Goal: Information Seeking & Learning: Learn about a topic

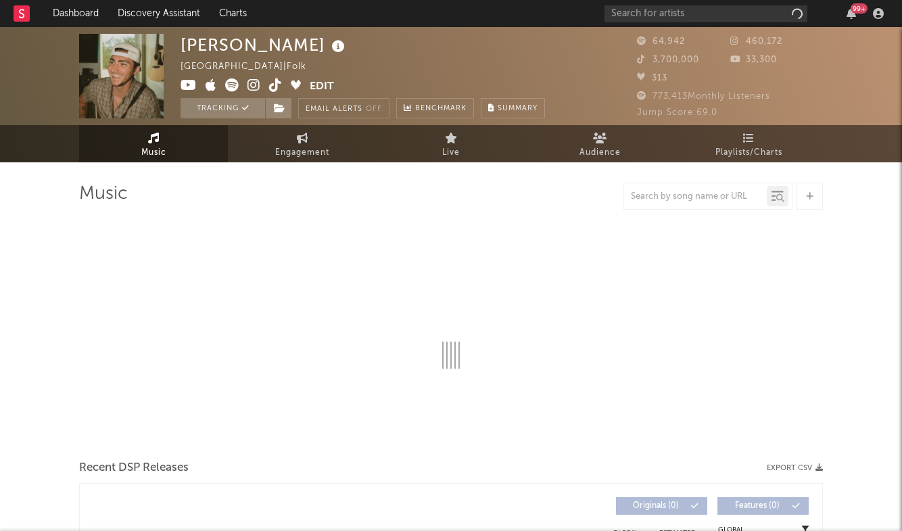
select select "6m"
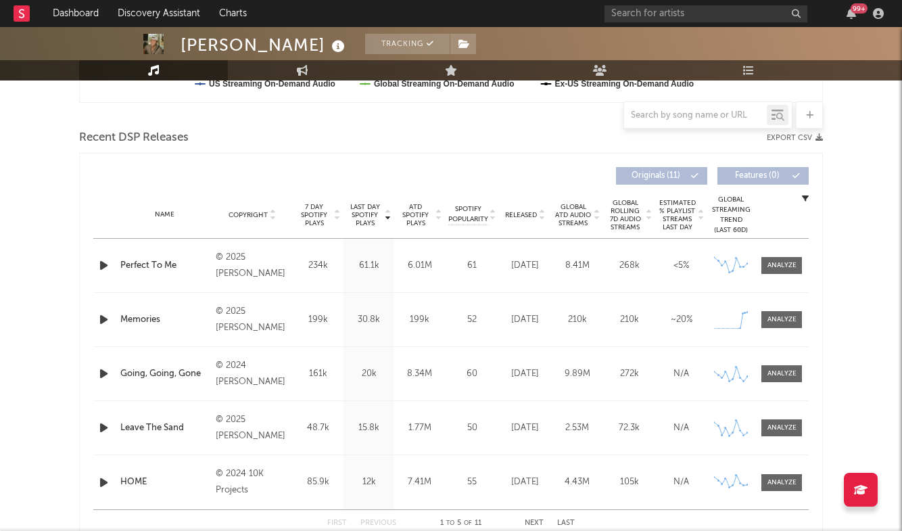
scroll to position [864, 0]
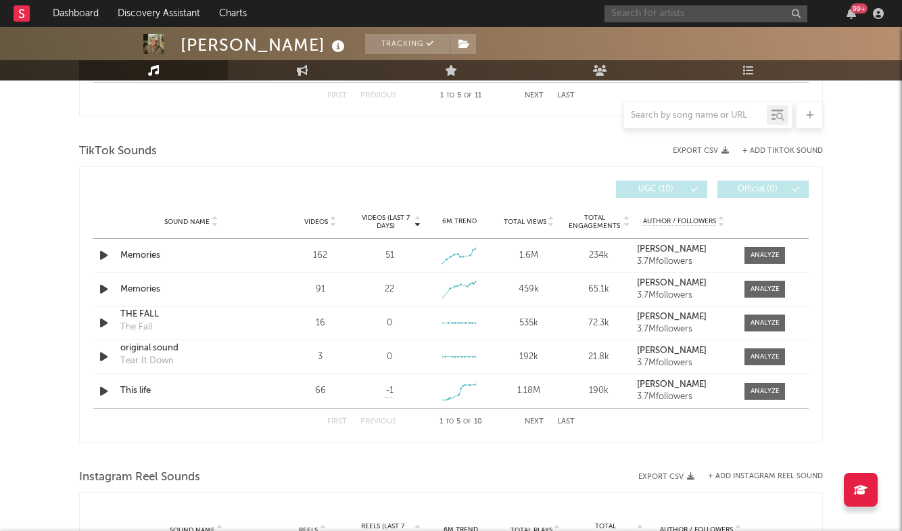
click at [698, 13] on input "text" at bounding box center [705, 13] width 203 height 17
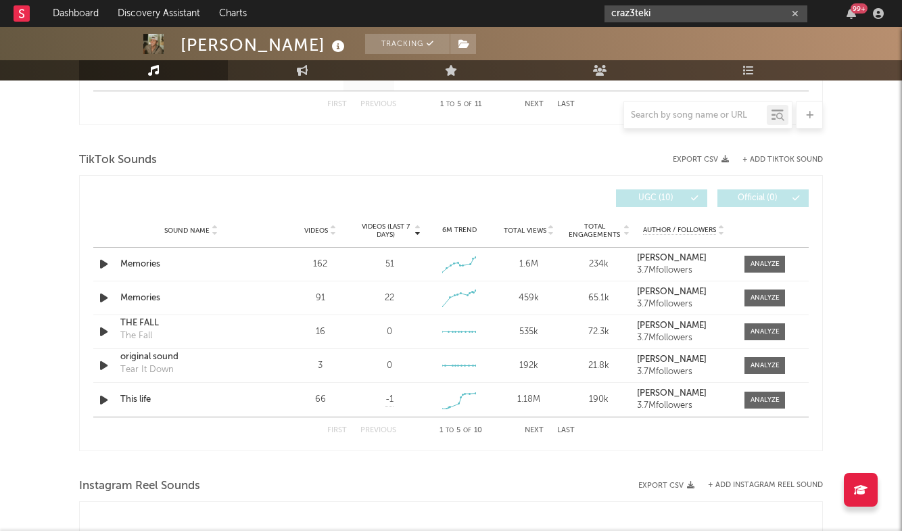
drag, startPoint x: 725, startPoint y: 15, endPoint x: 595, endPoint y: -9, distance: 132.0
click at [595, 0] on html "Dashboard Discovery Assistant Charts craz3teki 99 + Notifications Settings Mark…" at bounding box center [451, 180] width 902 height 2070
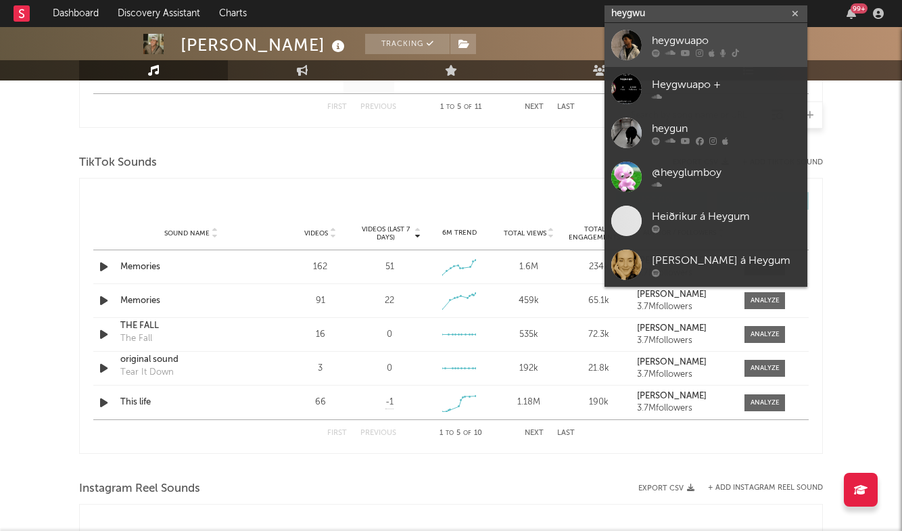
type input "heygwu"
click at [694, 45] on div "heygwuapo" at bounding box center [726, 40] width 149 height 16
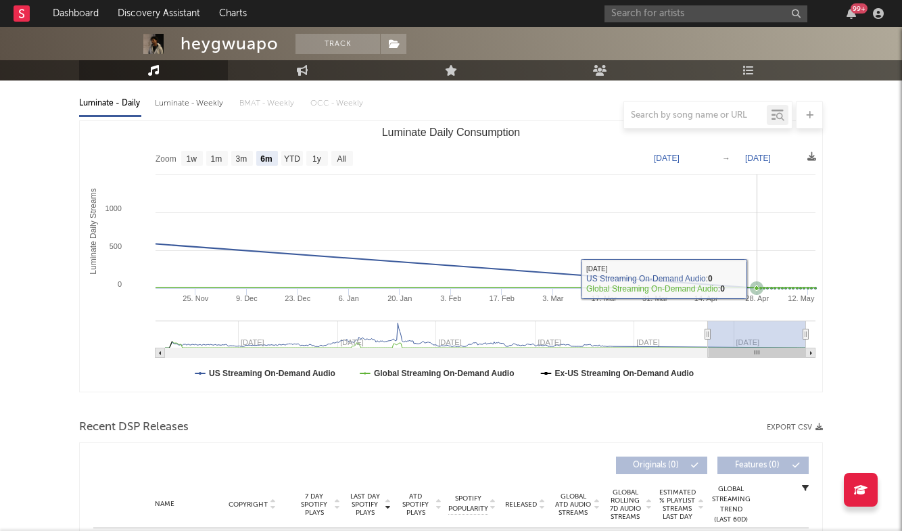
scroll to position [165, 0]
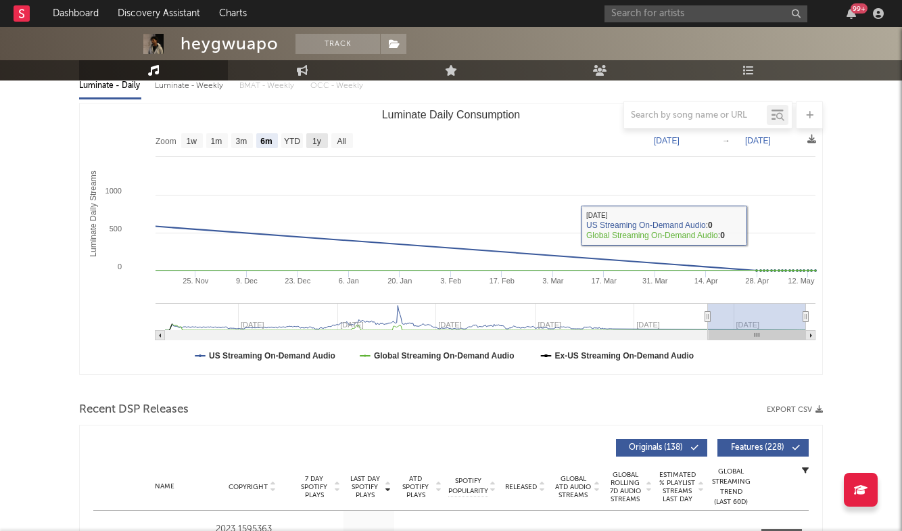
click at [323, 142] on rect "Luminate Daily Consumption" at bounding box center [317, 140] width 22 height 15
select select "1y"
type input "[DATE]"
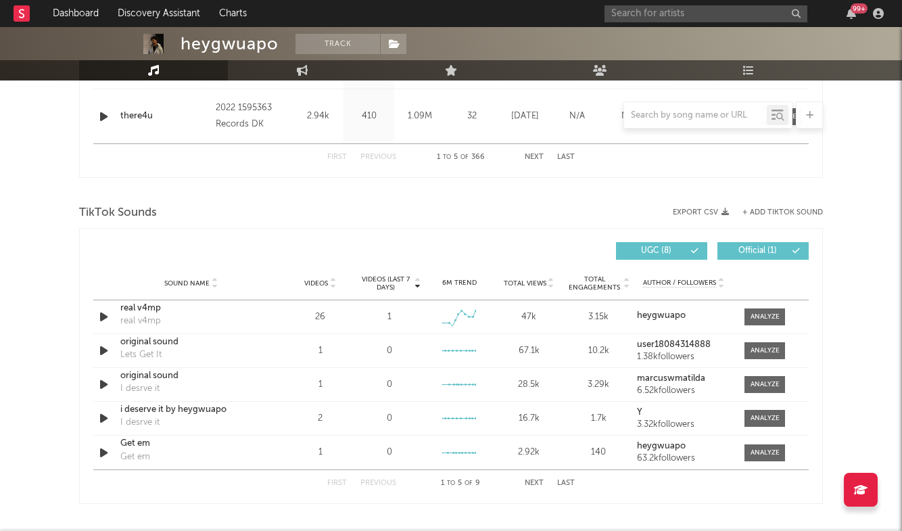
scroll to position [805, 0]
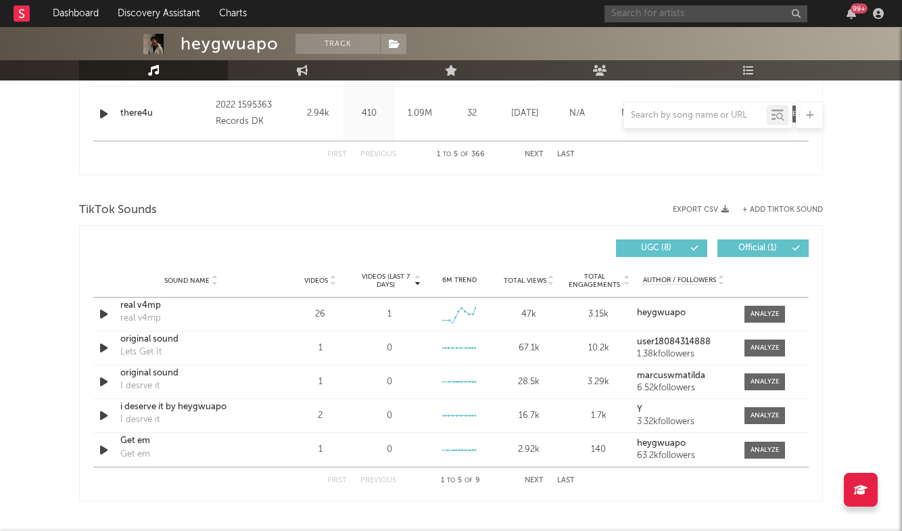
click at [704, 13] on input "text" at bounding box center [705, 13] width 203 height 17
type input "untitledkd"
click at [689, 11] on input "untitledkd" at bounding box center [705, 13] width 203 height 17
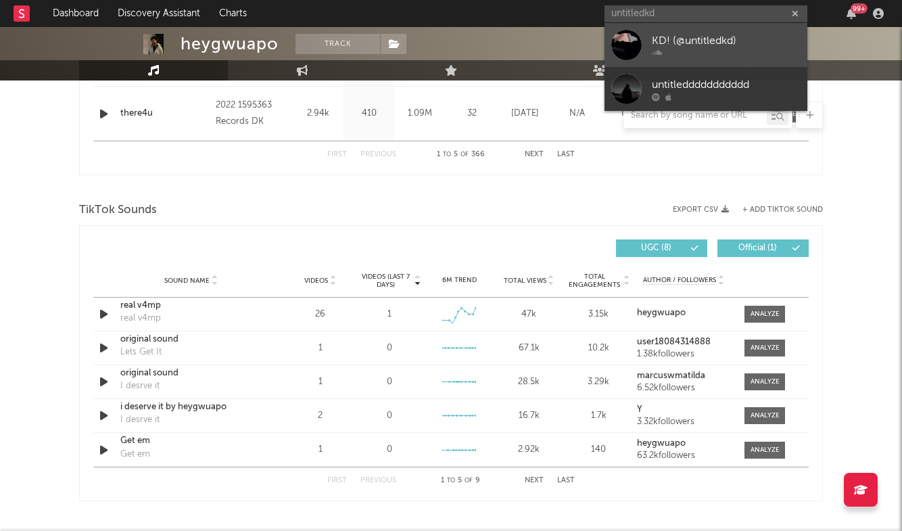
click at [686, 39] on div "KD! (@untitledkd)" at bounding box center [726, 40] width 149 height 16
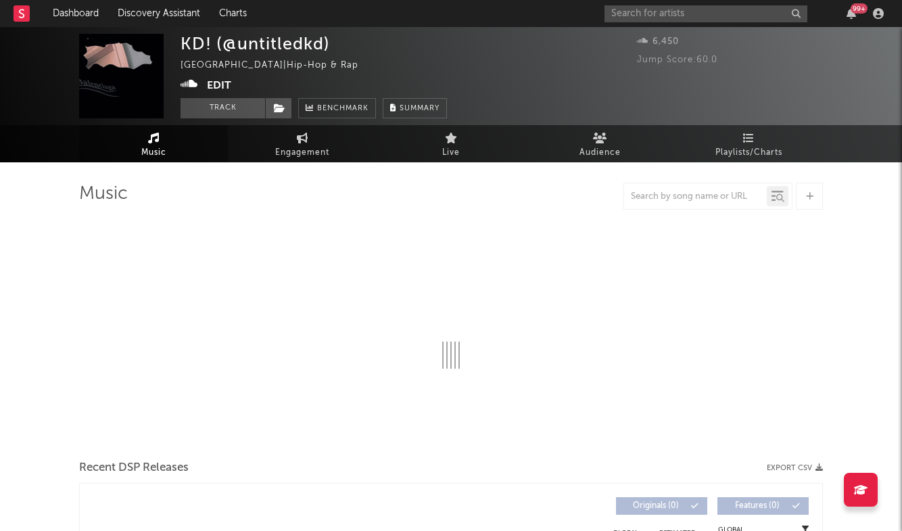
select select "1w"
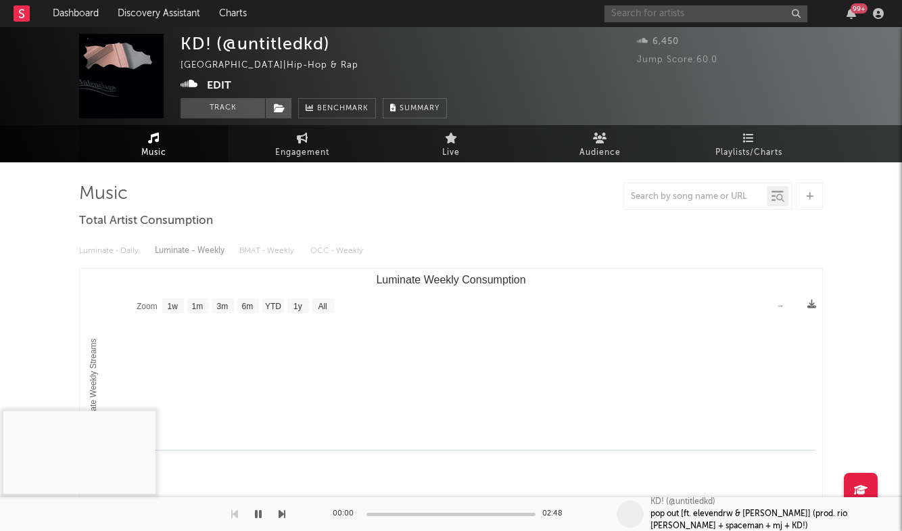
click at [669, 16] on input "text" at bounding box center [705, 13] width 203 height 17
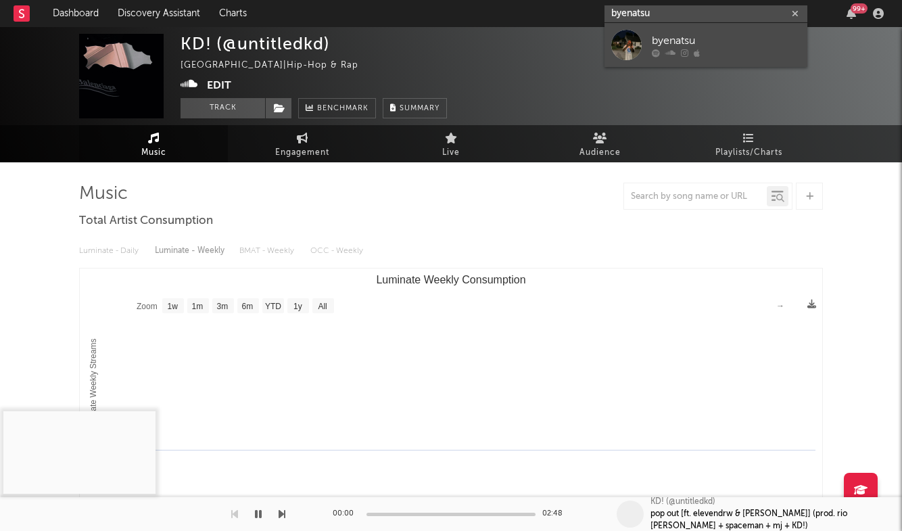
type input "byenatsu"
click at [677, 37] on div "byenatsu" at bounding box center [726, 40] width 149 height 16
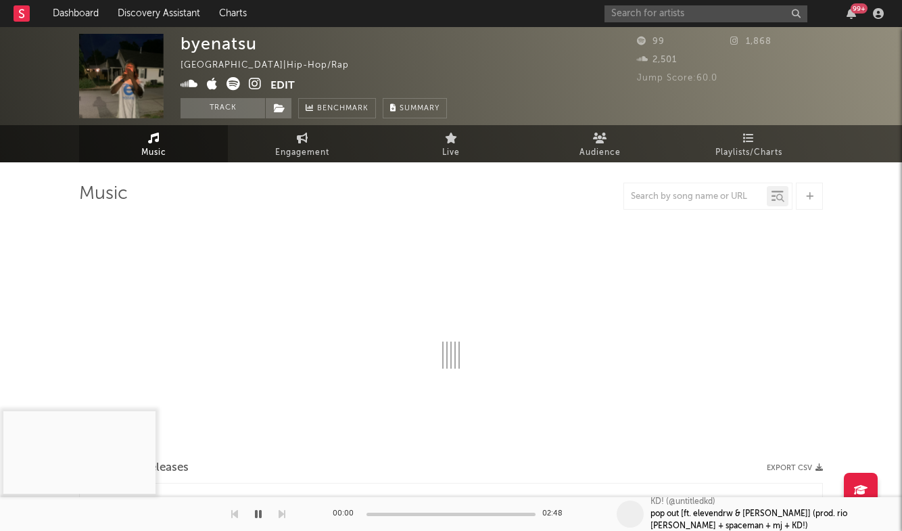
select select "1w"
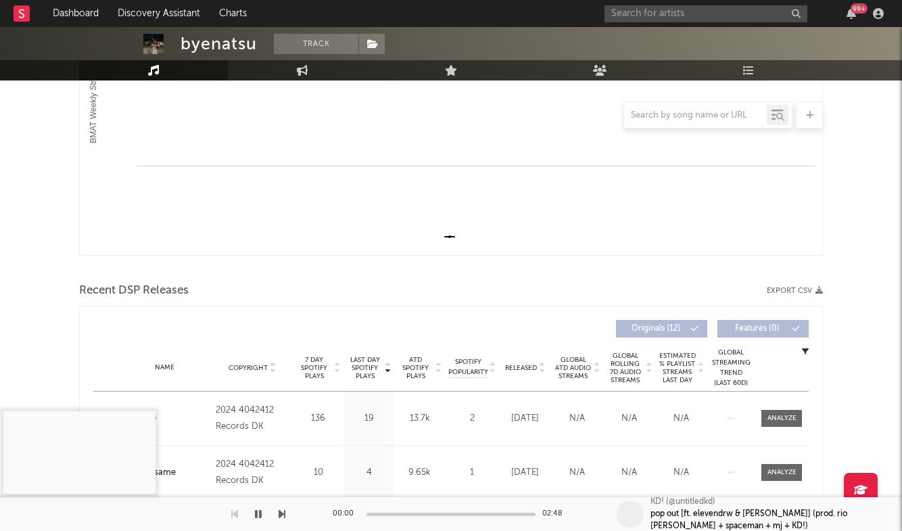
scroll to position [227, 0]
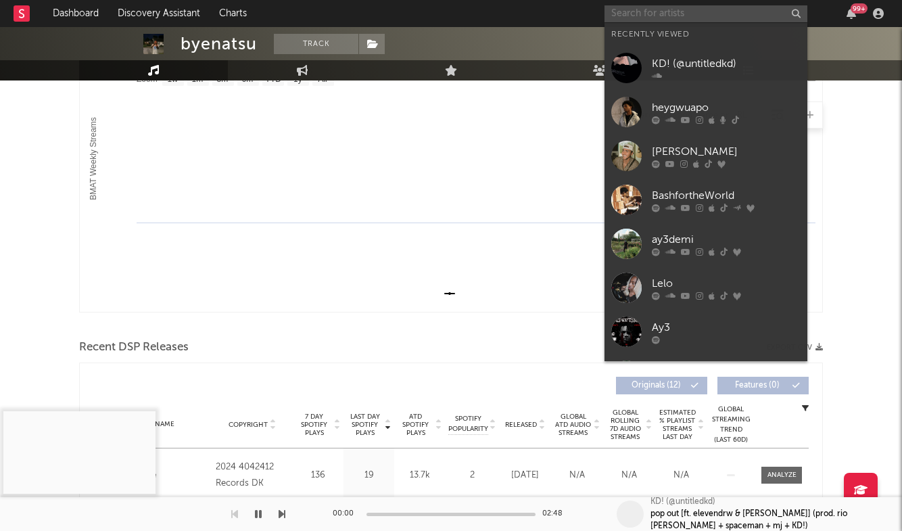
click at [671, 16] on input "text" at bounding box center [705, 13] width 203 height 17
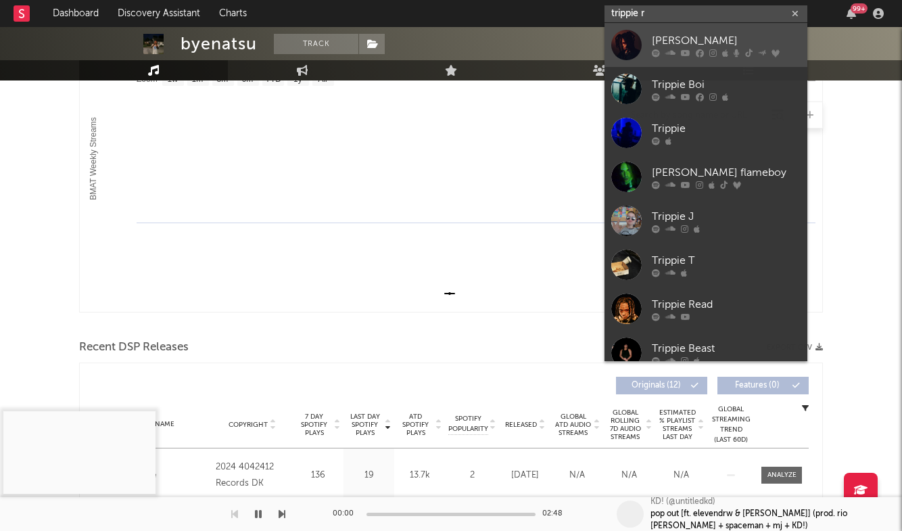
type input "trippie r"
click at [687, 44] on div "[PERSON_NAME]" at bounding box center [726, 40] width 149 height 16
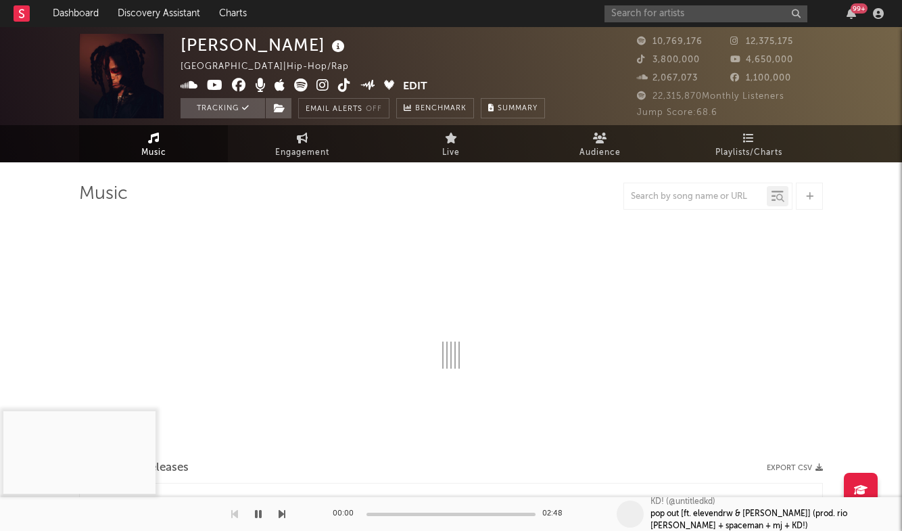
select select "6m"
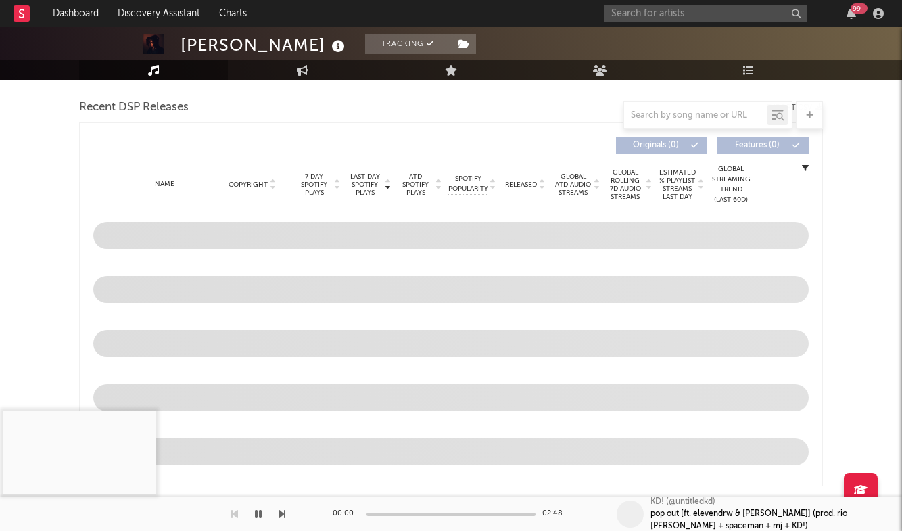
scroll to position [460, 0]
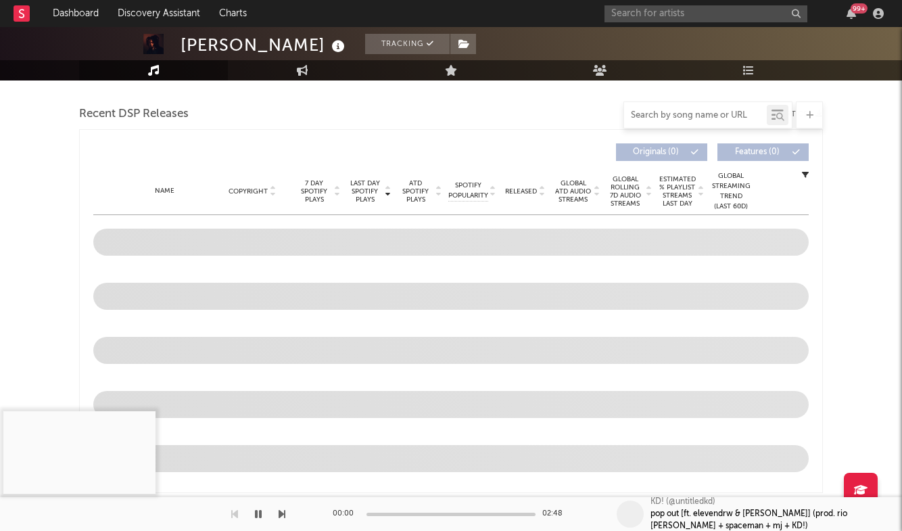
click at [691, 117] on input "text" at bounding box center [695, 115] width 143 height 11
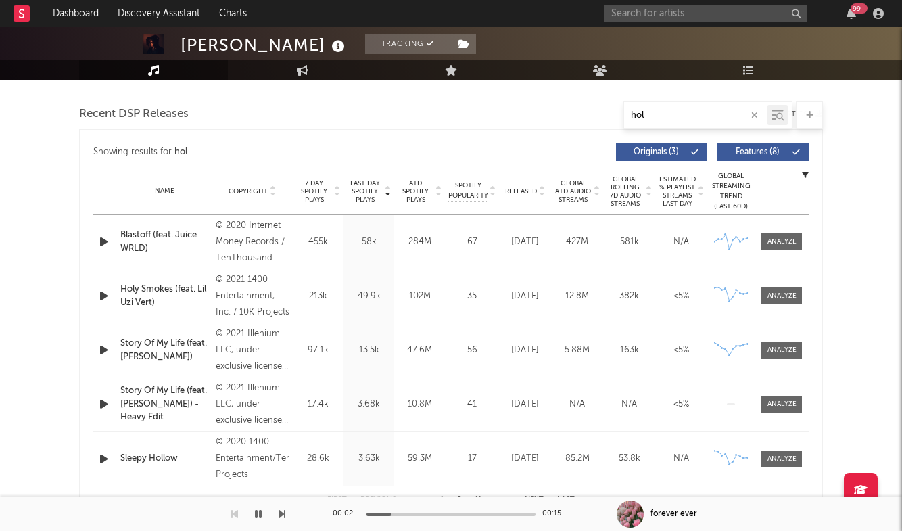
click at [258, 512] on icon "button" at bounding box center [258, 513] width 7 height 11
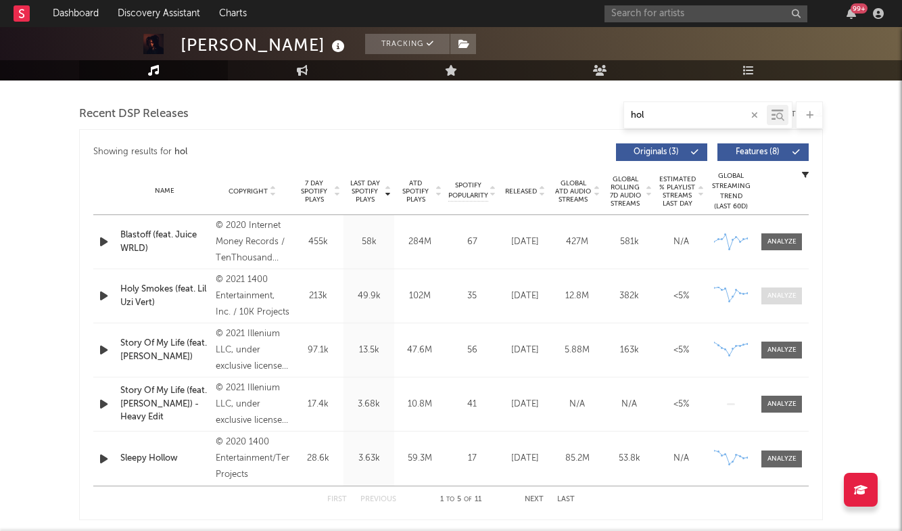
type input "hol"
click at [781, 295] on div at bounding box center [781, 296] width 29 height 10
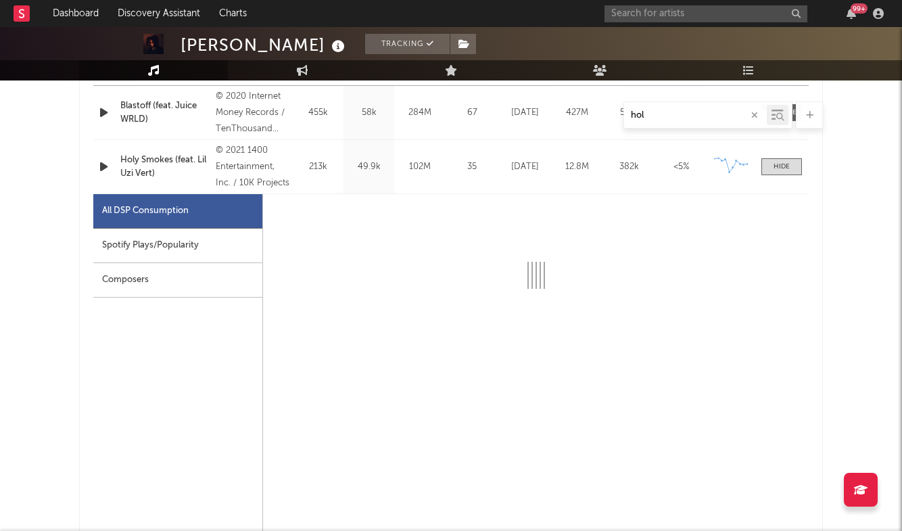
scroll to position [583, 0]
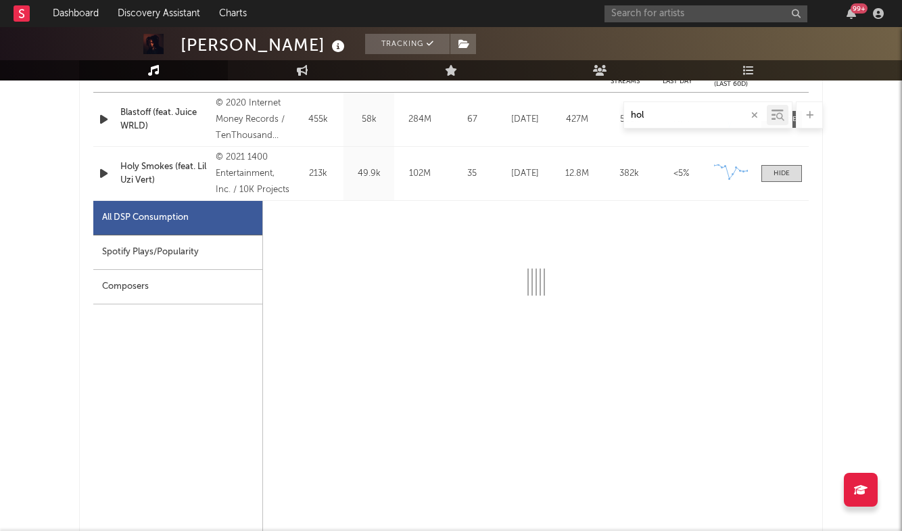
select select "6m"
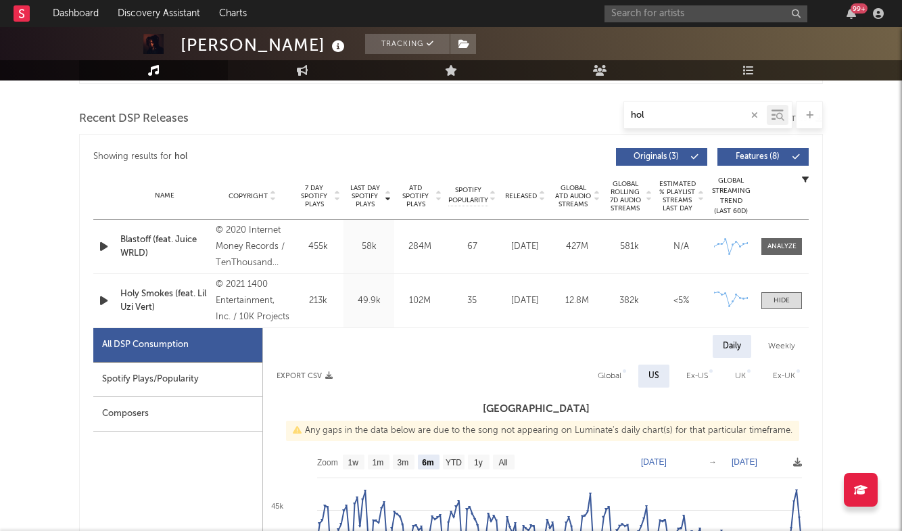
scroll to position [456, 0]
click at [756, 114] on icon "button" at bounding box center [754, 115] width 7 height 9
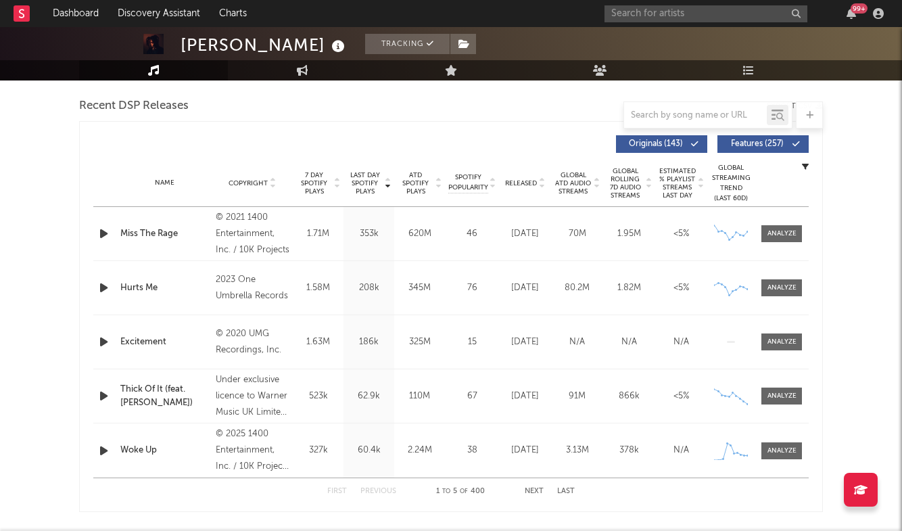
scroll to position [471, 0]
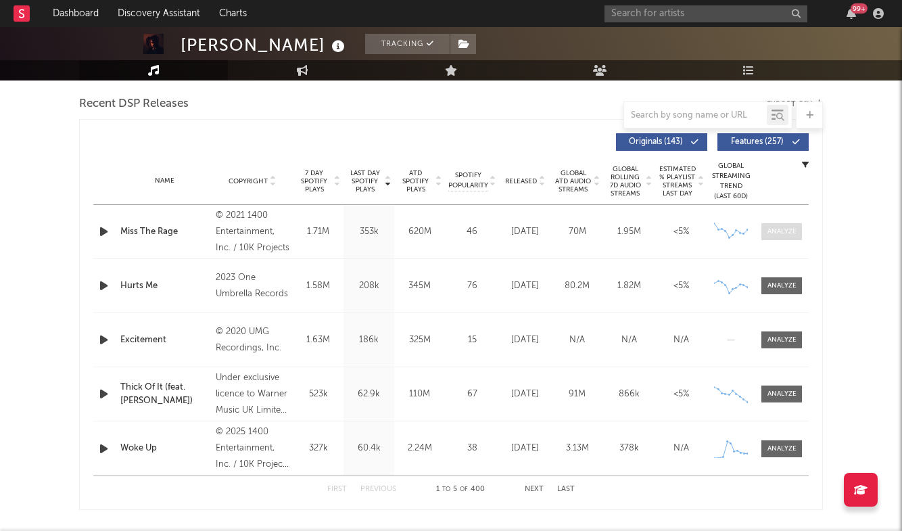
click at [796, 229] on span at bounding box center [781, 231] width 41 height 17
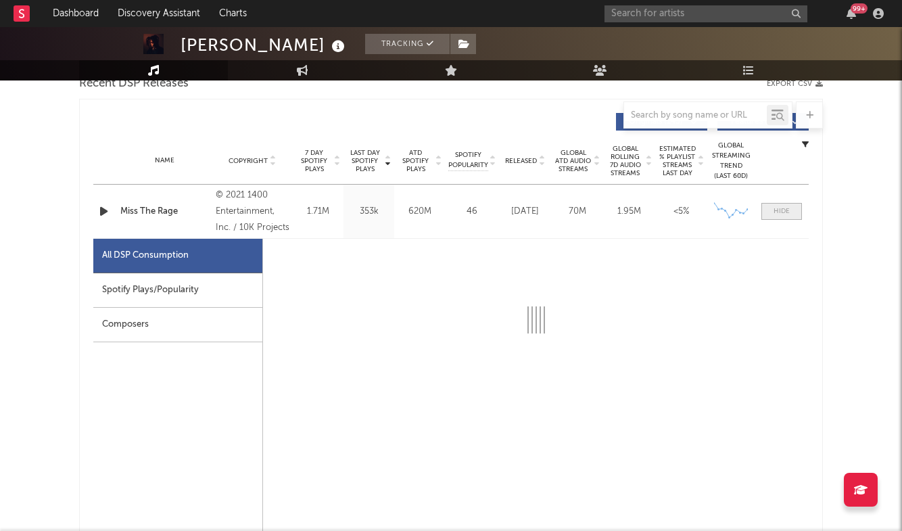
scroll to position [495, 0]
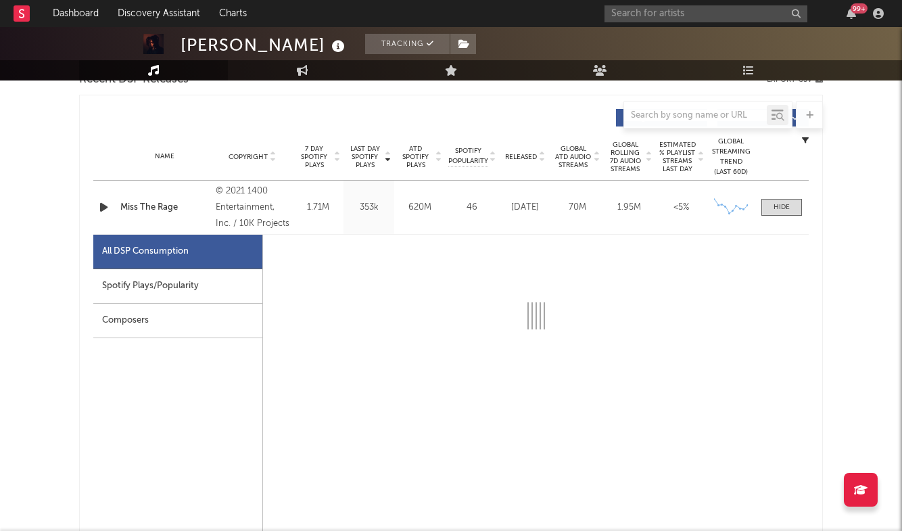
select select "6m"
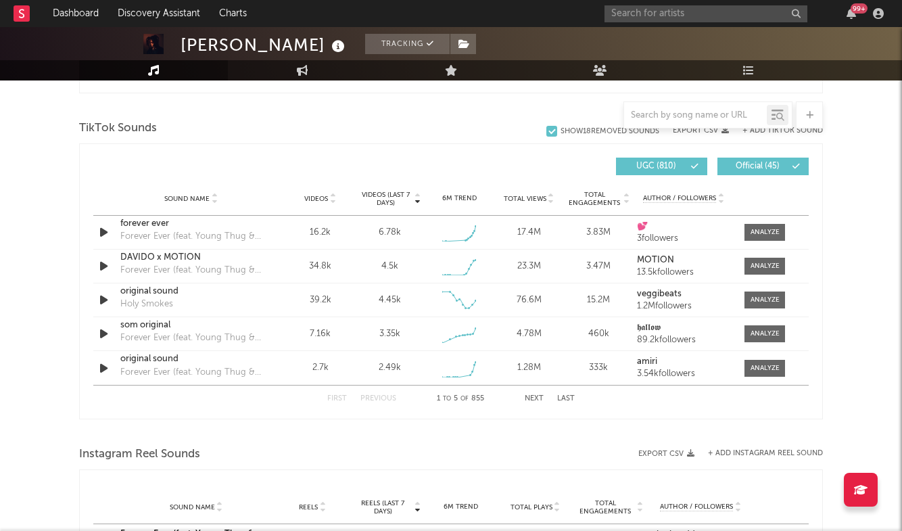
scroll to position [1537, 0]
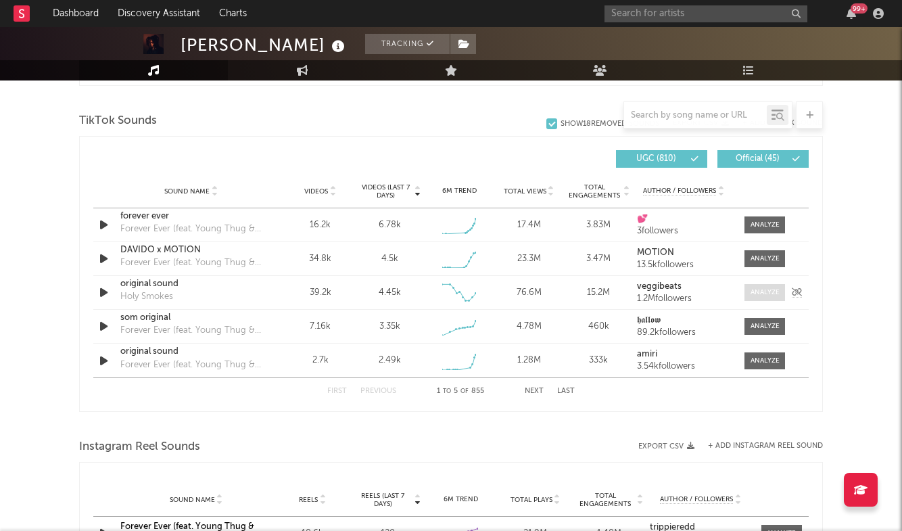
click at [757, 289] on div at bounding box center [764, 292] width 29 height 10
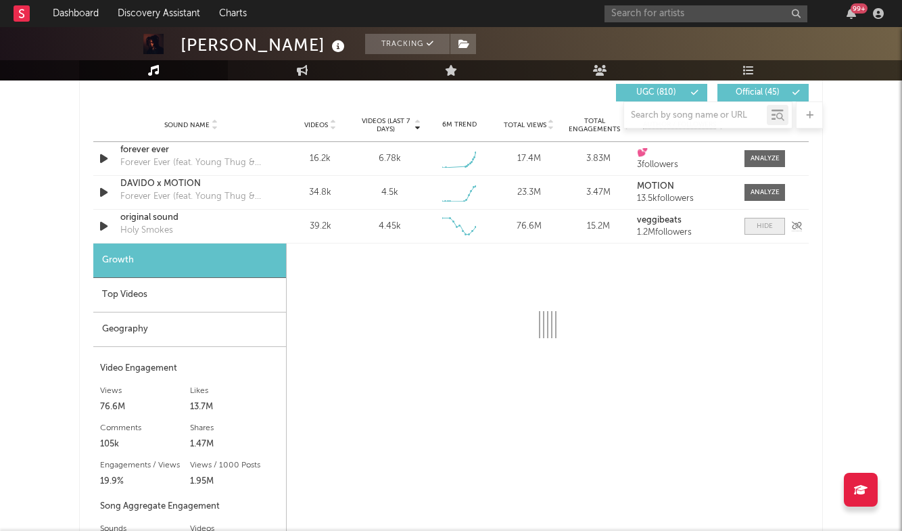
scroll to position [1605, 0]
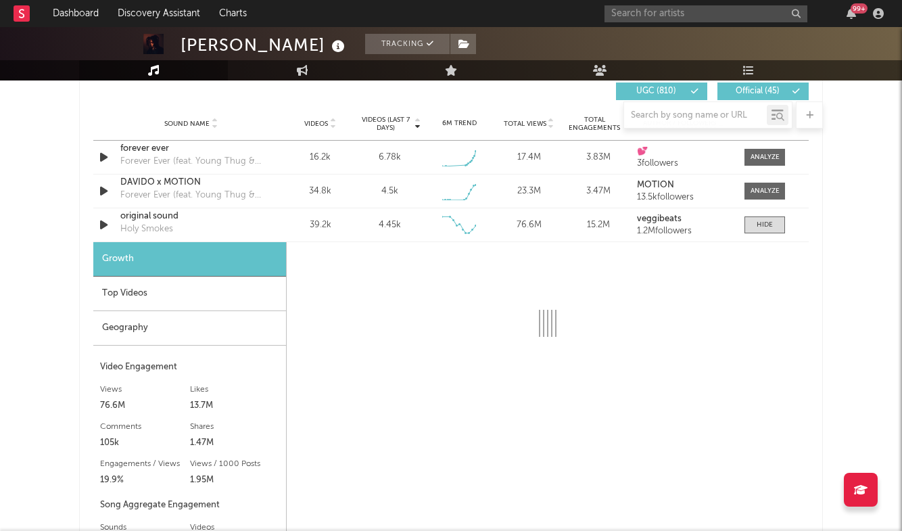
select select "6m"
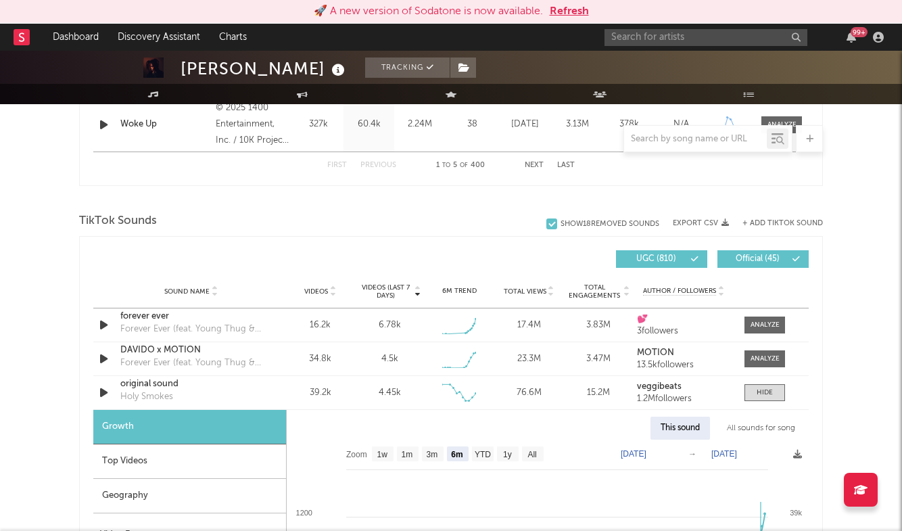
scroll to position [1462, 0]
click at [696, 32] on input "text" at bounding box center [705, 37] width 203 height 17
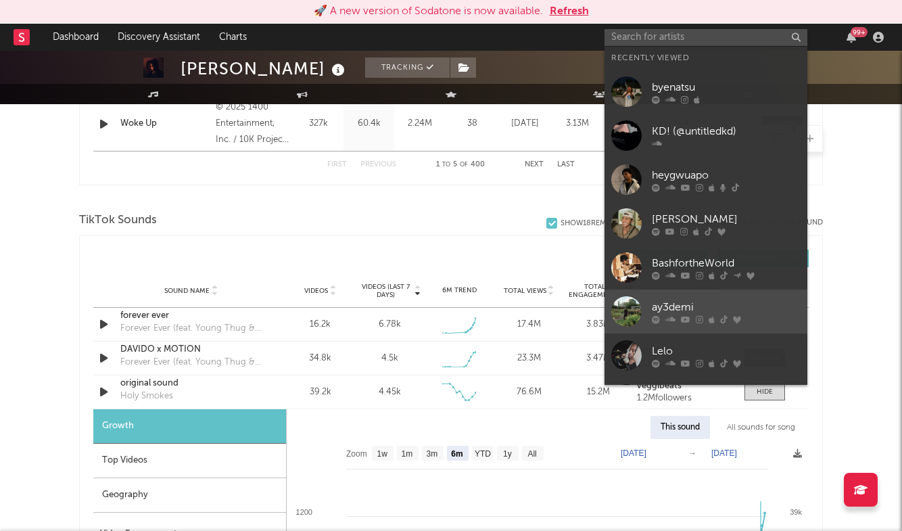
click at [696, 300] on div "ay3demi" at bounding box center [726, 307] width 149 height 16
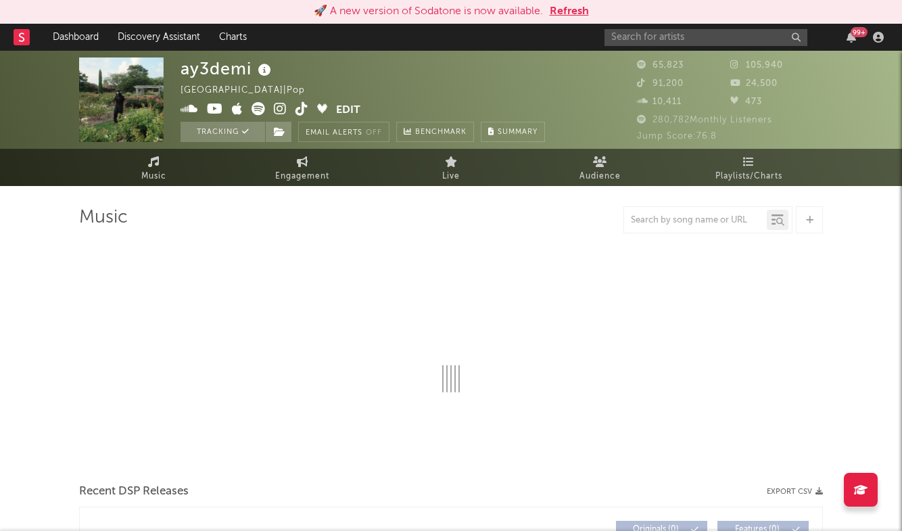
select select "6m"
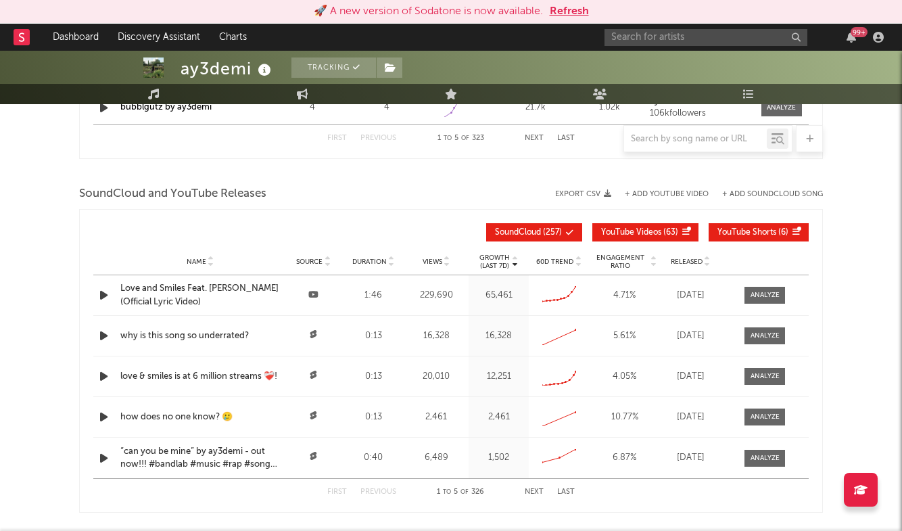
scroll to position [1516, 0]
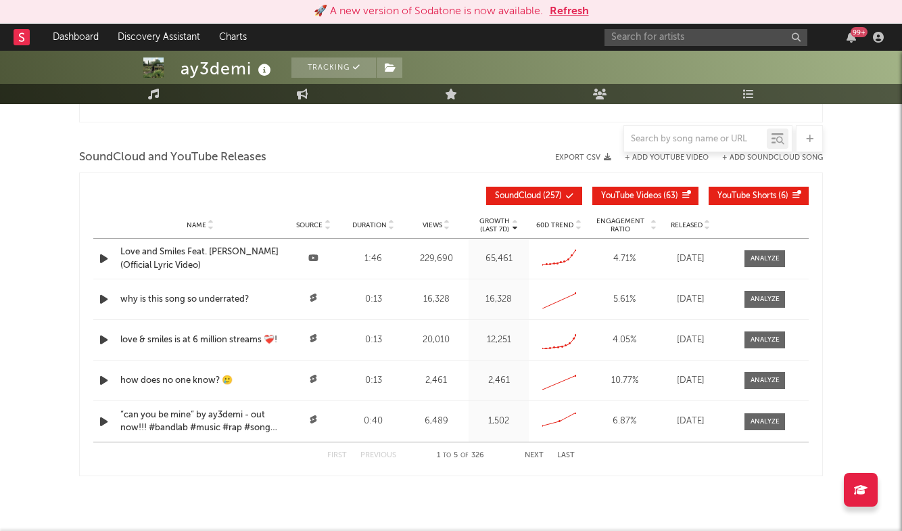
click at [186, 252] on div "Love and Smiles Feat. [PERSON_NAME] (Official Lyric Video)" at bounding box center [200, 258] width 160 height 26
